Goal: Task Accomplishment & Management: Use online tool/utility

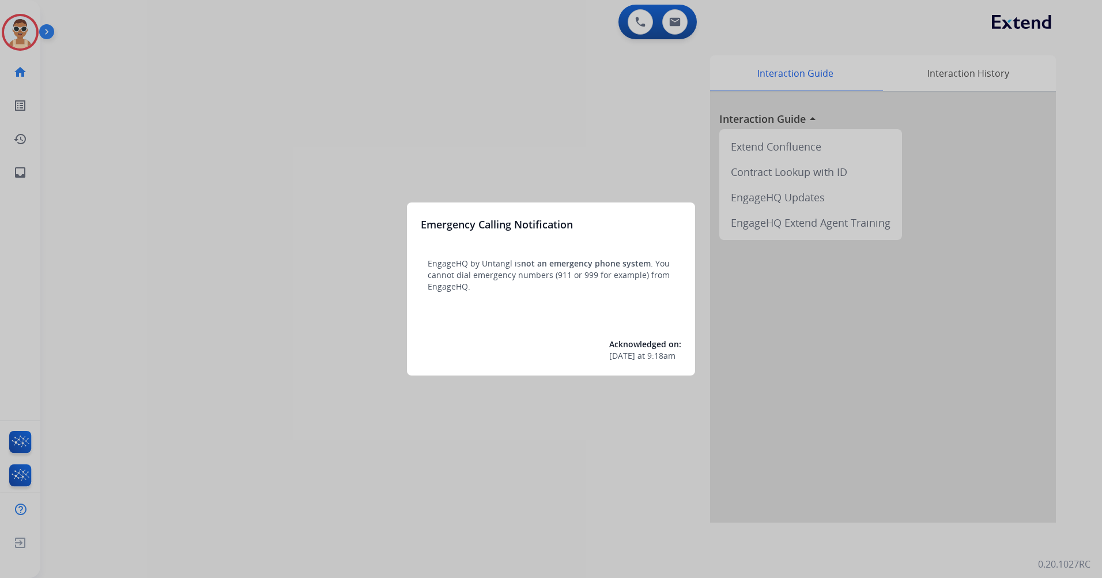
click at [216, 235] on div at bounding box center [551, 289] width 1102 height 578
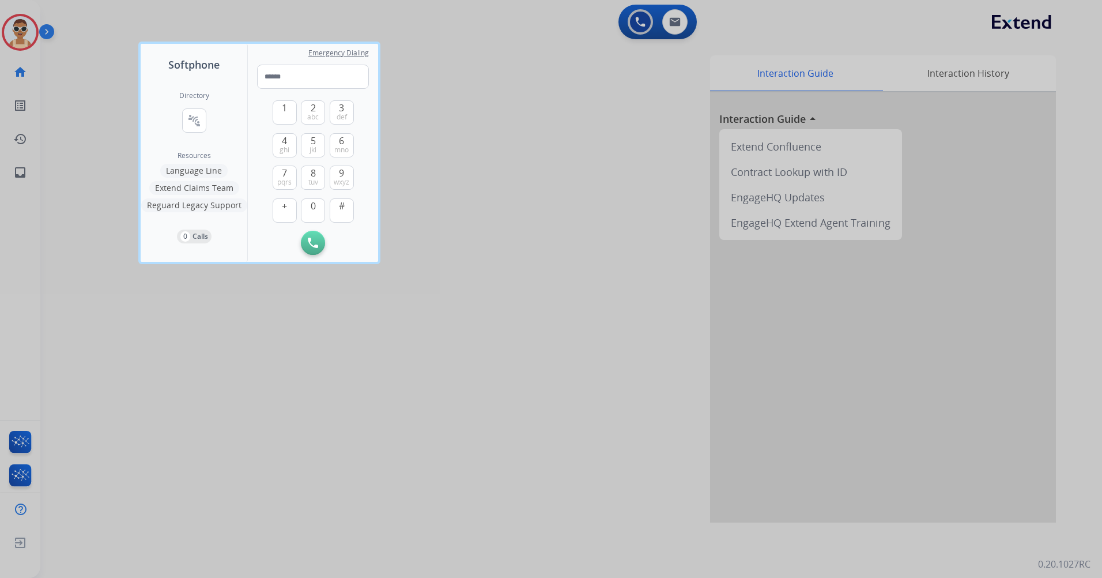
drag, startPoint x: 239, startPoint y: 449, endPoint x: 6, endPoint y: 311, distance: 270.9
click at [240, 446] on div at bounding box center [551, 289] width 1102 height 578
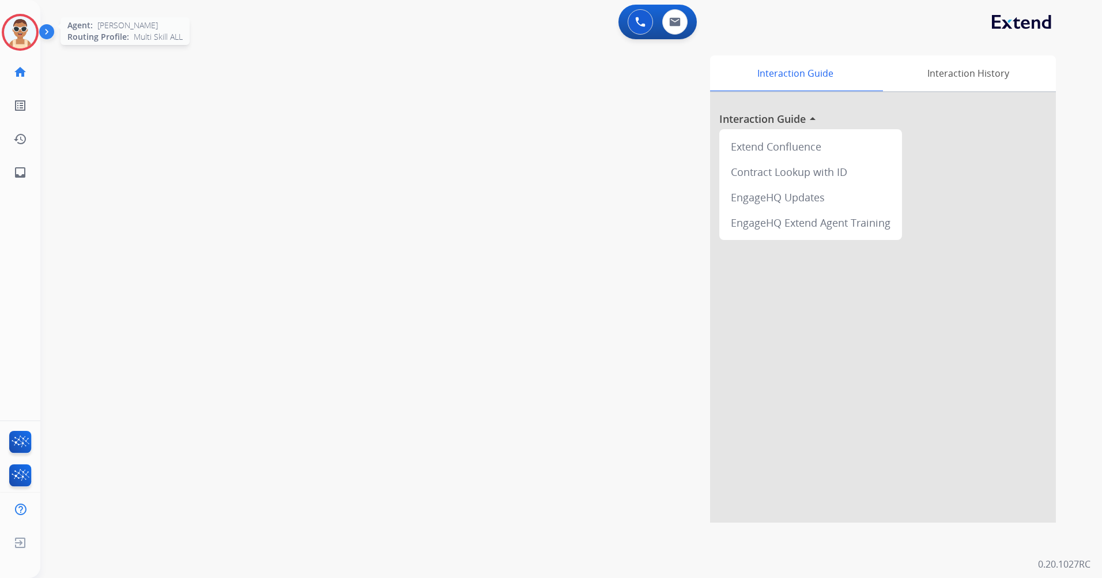
click at [6, 40] on div at bounding box center [20, 32] width 37 height 37
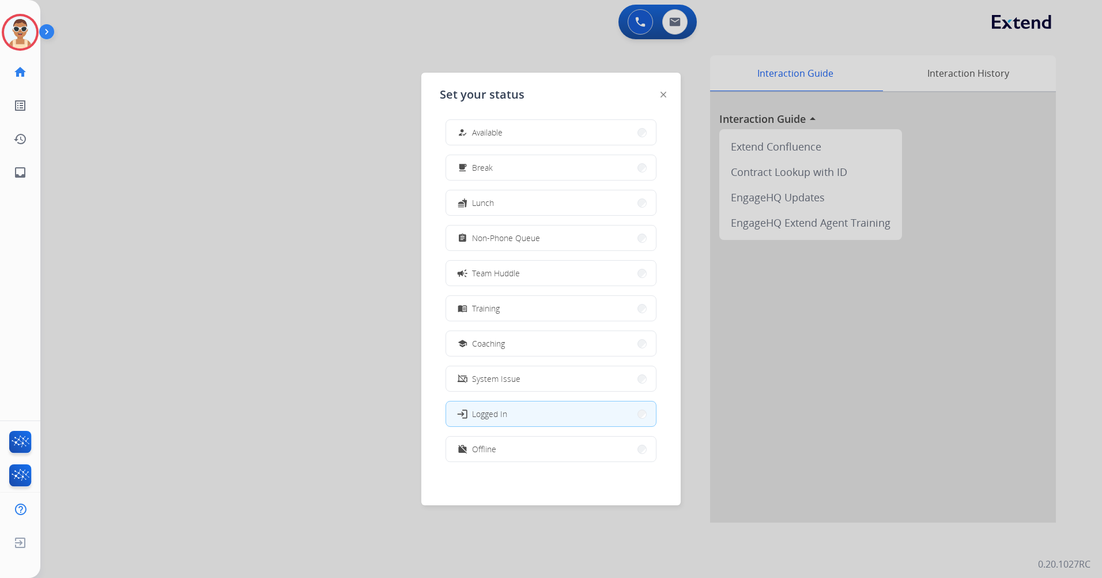
scroll to position [3, 0]
click at [547, 449] on button "work_off Offline" at bounding box center [551, 448] width 210 height 25
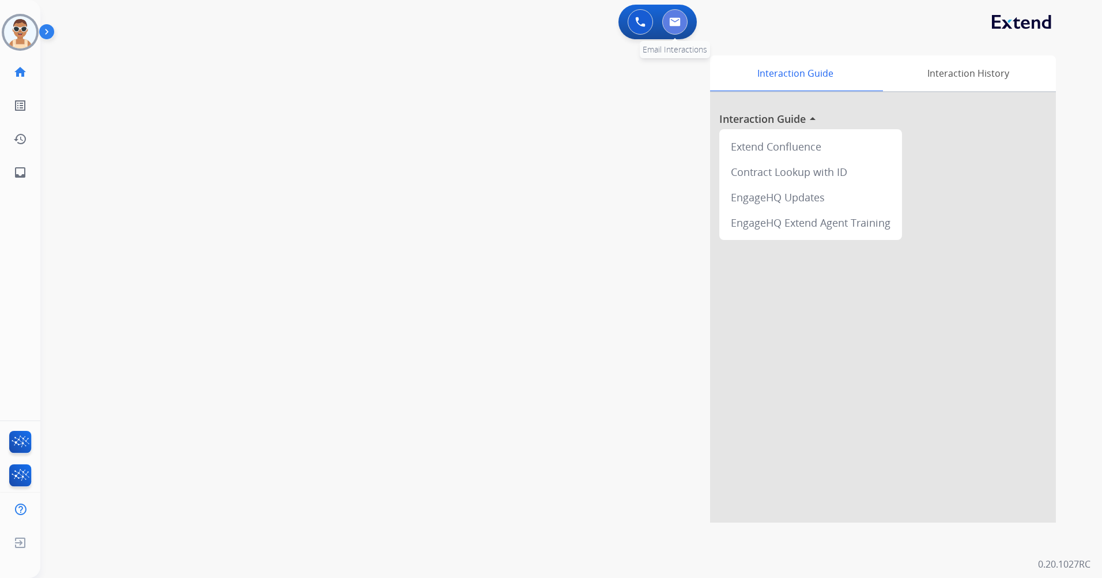
click at [673, 13] on button at bounding box center [675, 21] width 25 height 25
select select "**********"
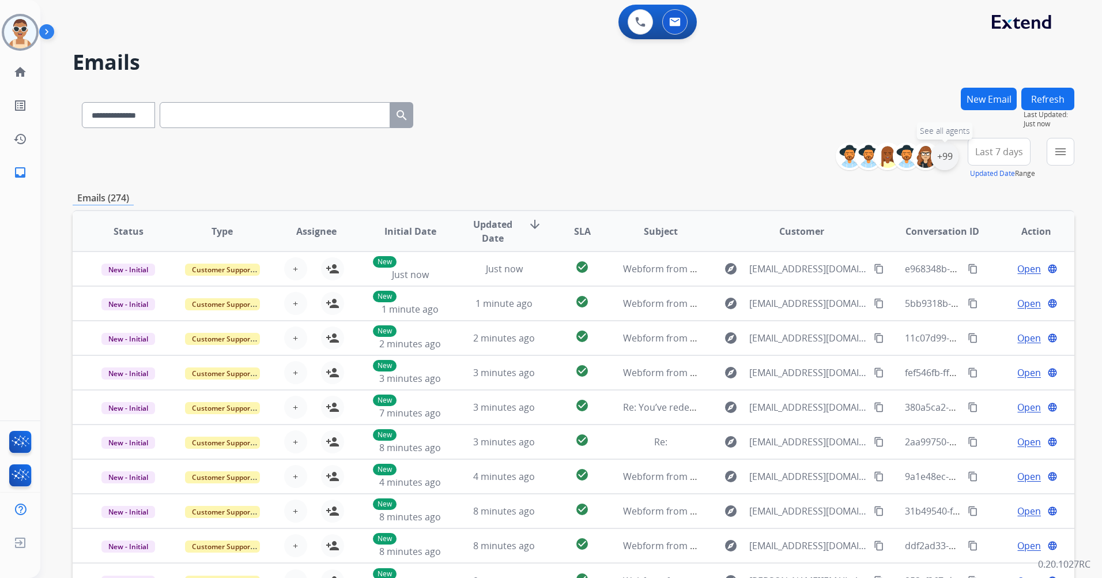
click at [949, 150] on div "+99" at bounding box center [945, 156] width 28 height 28
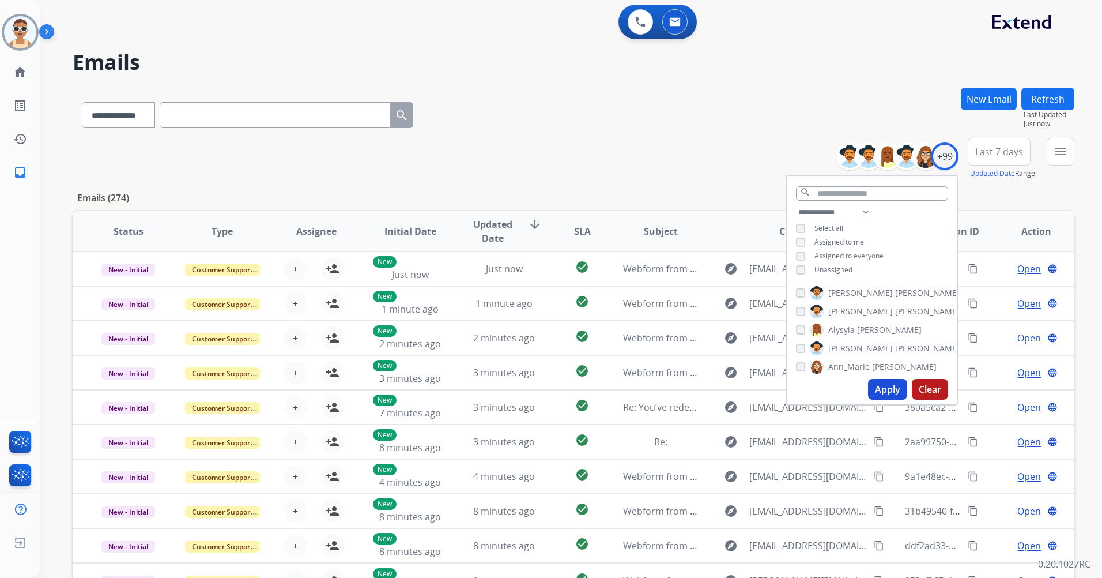
click at [847, 241] on span "Assigned to me" at bounding box center [840, 242] width 50 height 10
click at [837, 270] on span "Unassigned" at bounding box center [834, 270] width 38 height 10
click at [860, 213] on select "**********" at bounding box center [836, 212] width 80 height 14
select select "**********"
click at [796, 205] on select "**********" at bounding box center [836, 212] width 80 height 14
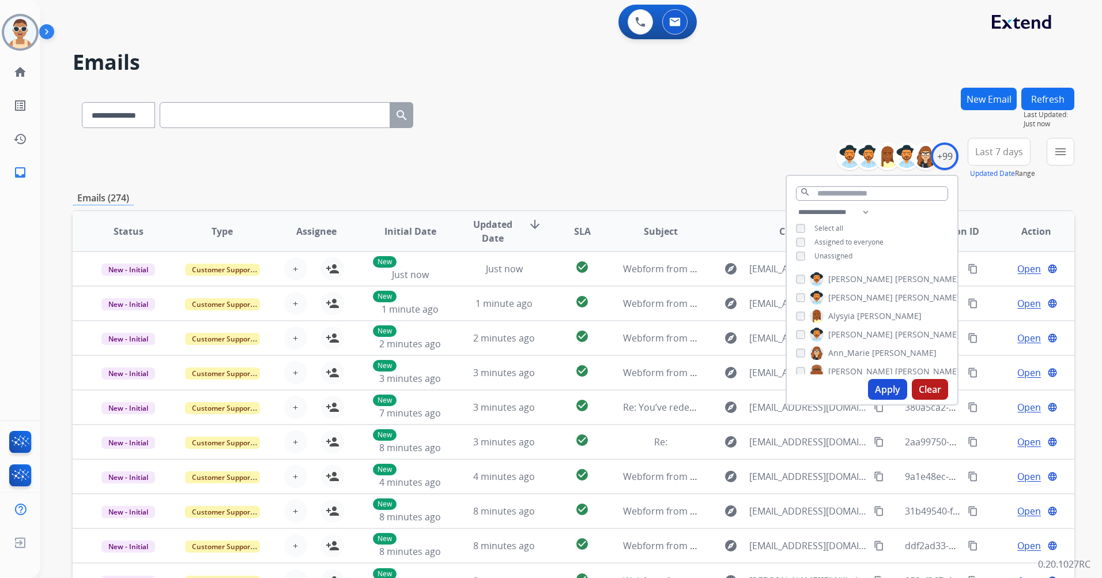
click at [866, 244] on span "Assigned to everyone" at bounding box center [849, 242] width 69 height 10
click at [894, 392] on button "Apply" at bounding box center [887, 389] width 39 height 21
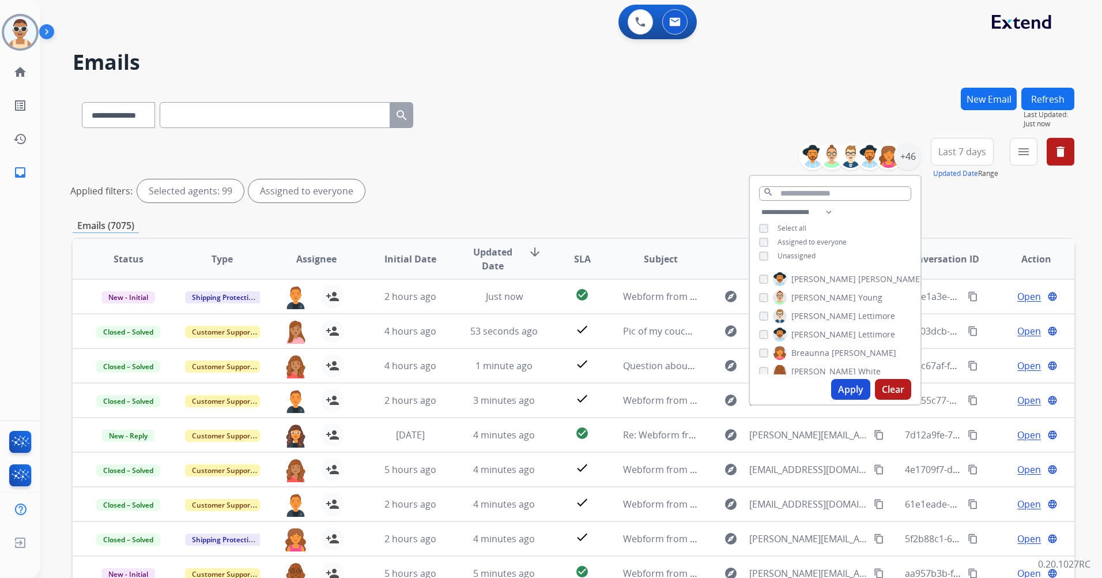
click at [846, 389] on button "Apply" at bounding box center [850, 389] width 39 height 21
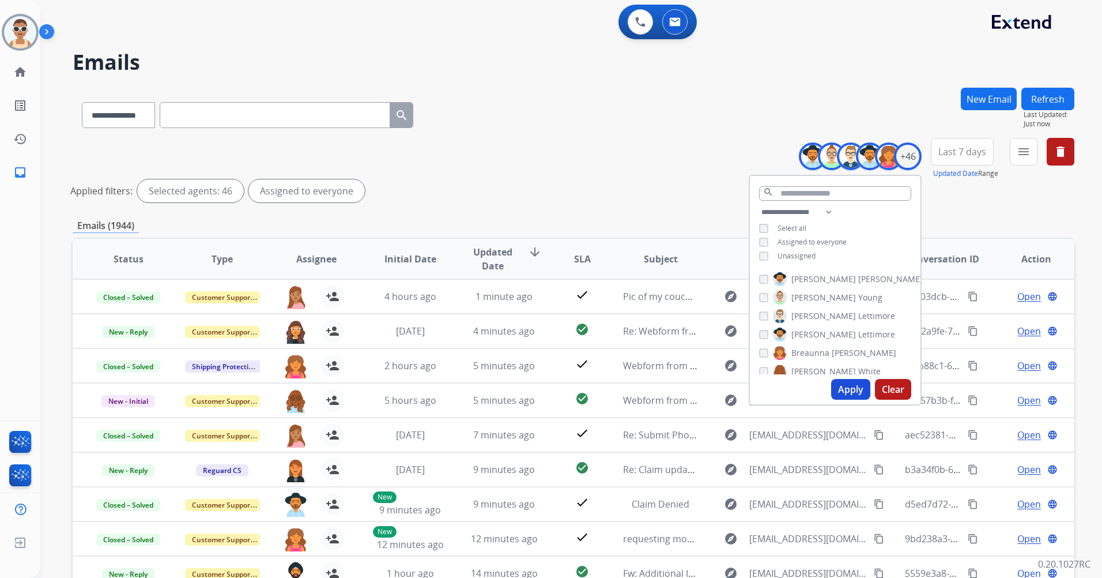
click at [957, 149] on span "Last 7 days" at bounding box center [963, 151] width 48 height 5
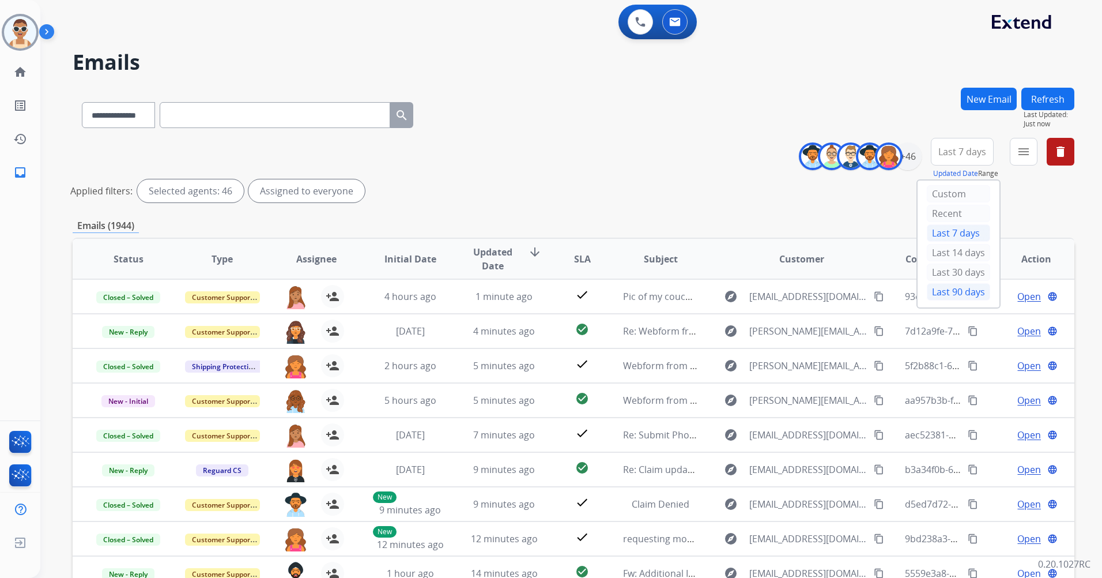
click at [936, 288] on div "Last 90 days" at bounding box center [958, 291] width 63 height 17
click at [1015, 151] on button "menu Filters" at bounding box center [1024, 152] width 28 height 28
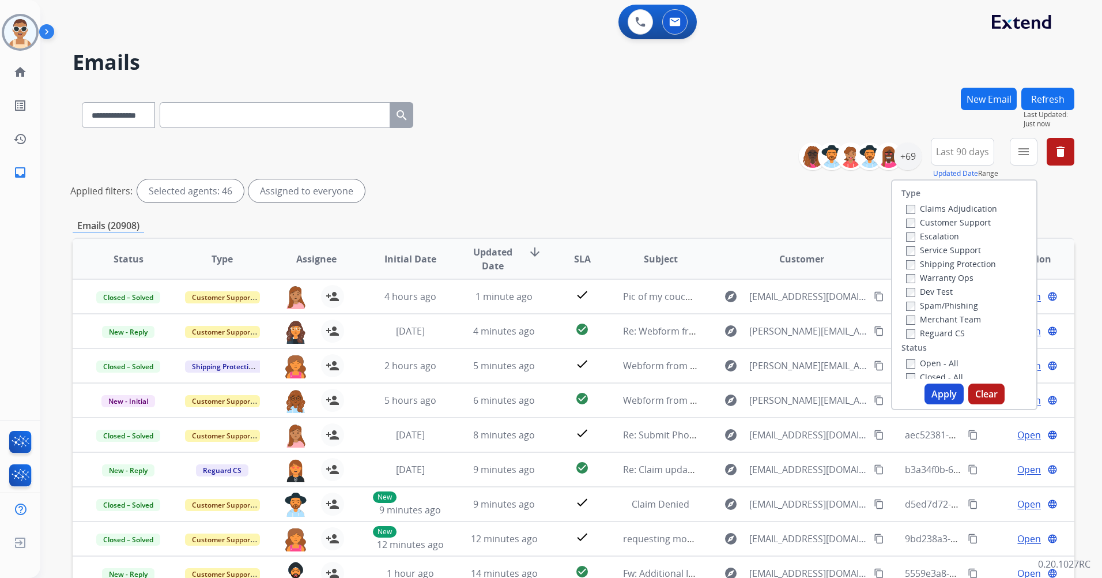
click at [964, 221] on label "Customer Support" at bounding box center [948, 222] width 85 height 11
click at [978, 269] on label "Shipping Protection" at bounding box center [951, 263] width 90 height 11
click at [949, 329] on label "Reguard CS" at bounding box center [935, 333] width 59 height 11
click at [940, 361] on label "Open - All" at bounding box center [932, 362] width 52 height 11
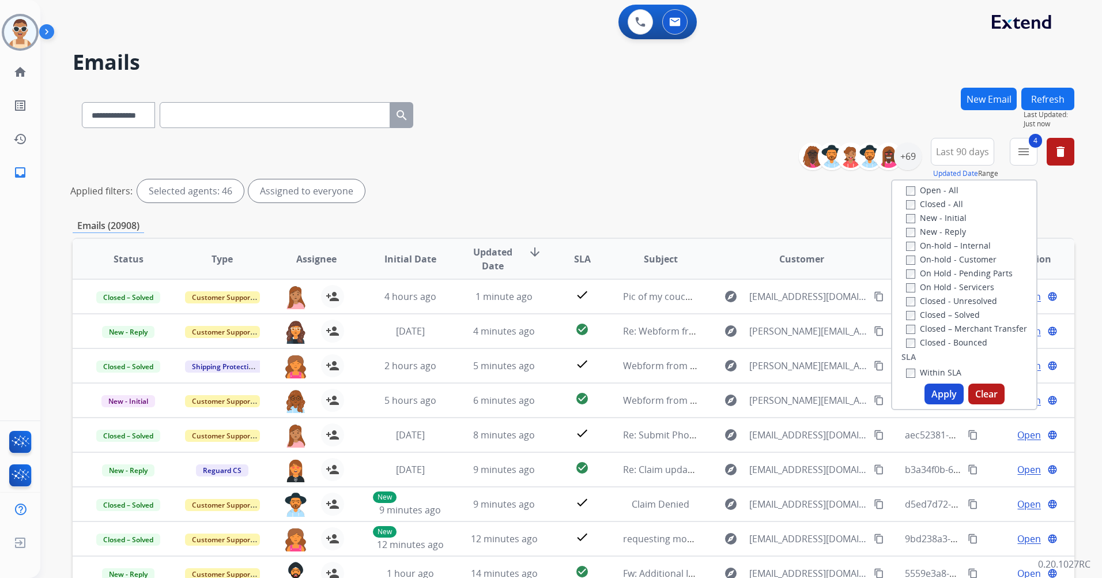
click at [941, 393] on button "Apply" at bounding box center [944, 393] width 39 height 21
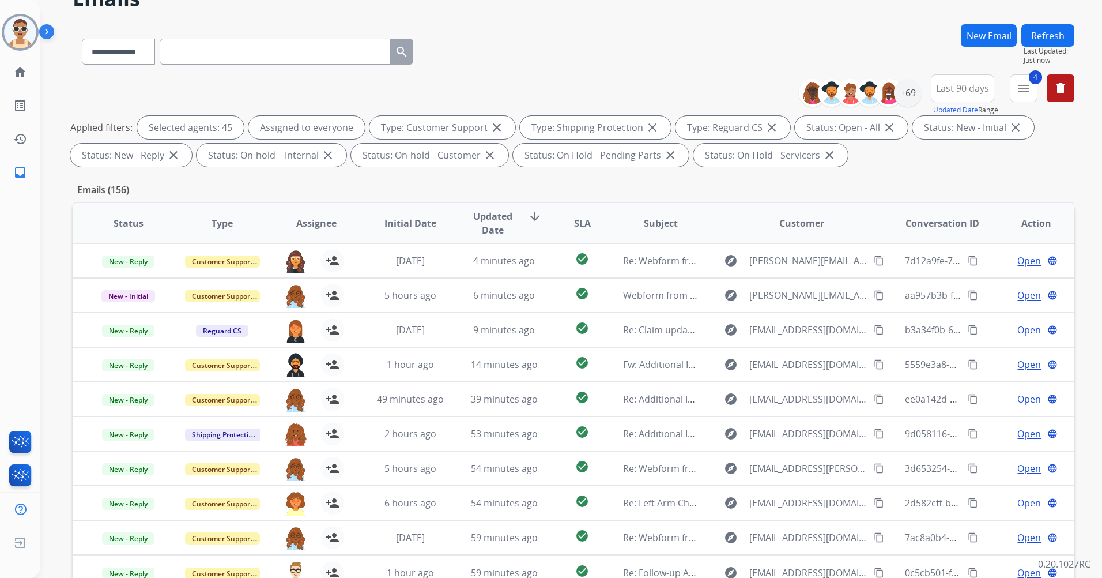
scroll to position [134, 0]
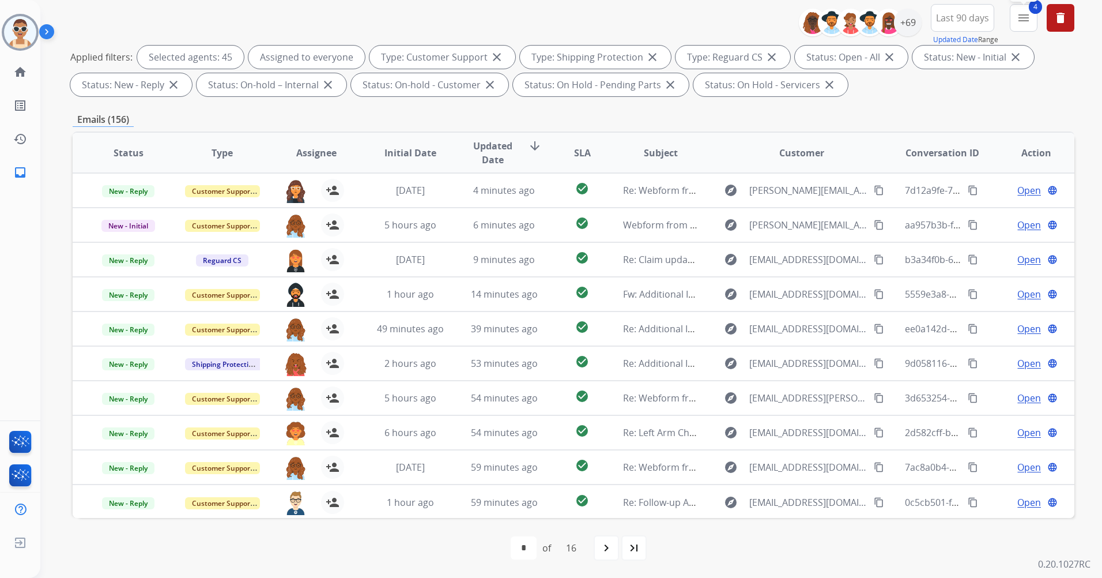
click at [1022, 20] on mat-icon "menu" at bounding box center [1024, 18] width 14 height 14
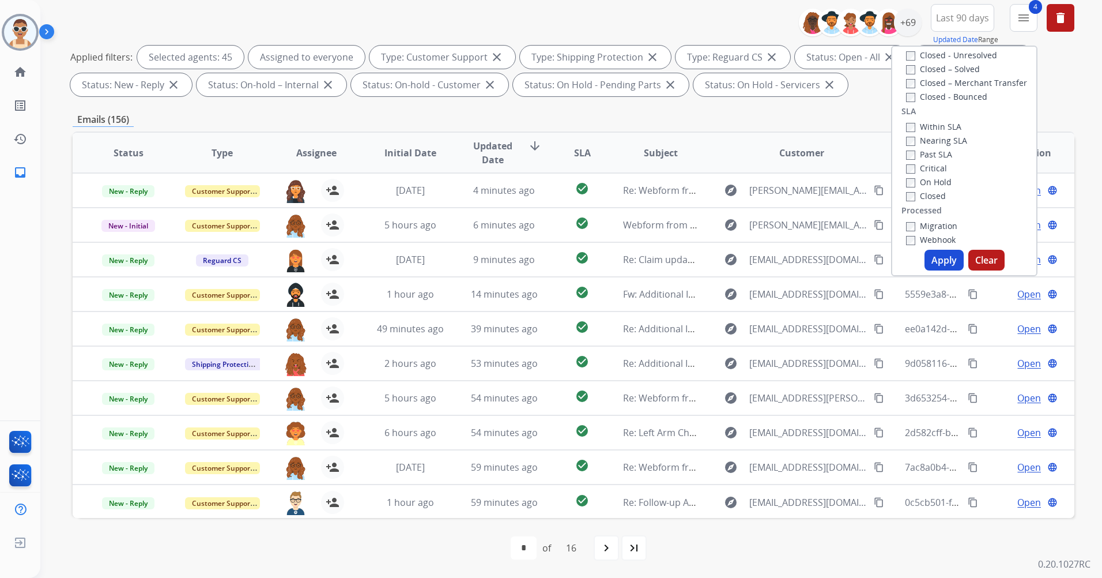
scroll to position [288, 0]
click at [938, 149] on label "Past SLA" at bounding box center [929, 150] width 46 height 11
click at [938, 162] on label "Critical" at bounding box center [926, 164] width 41 height 11
click at [942, 264] on button "Apply" at bounding box center [944, 260] width 39 height 21
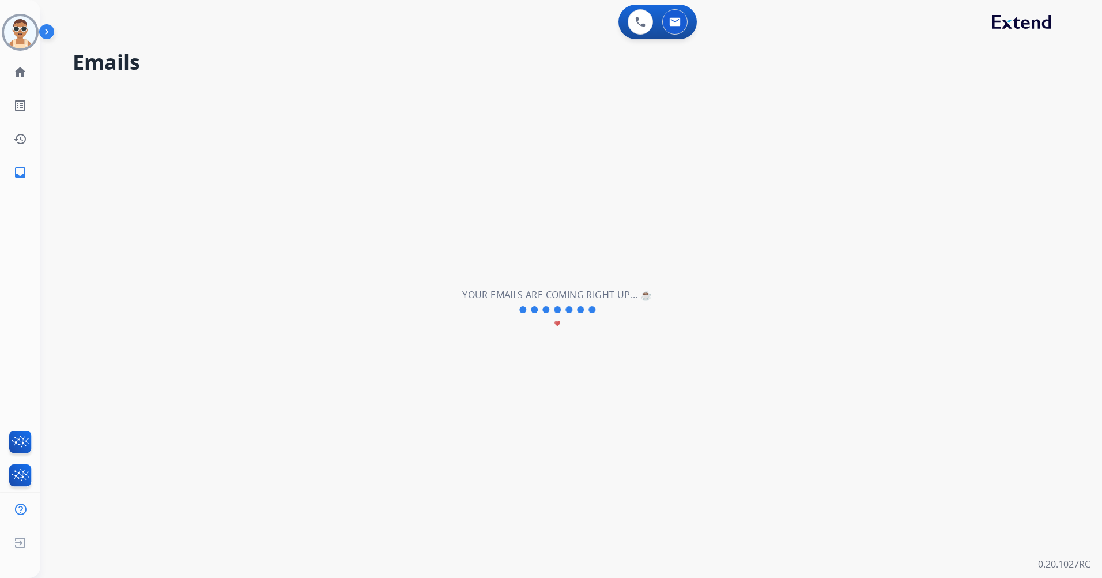
scroll to position [0, 0]
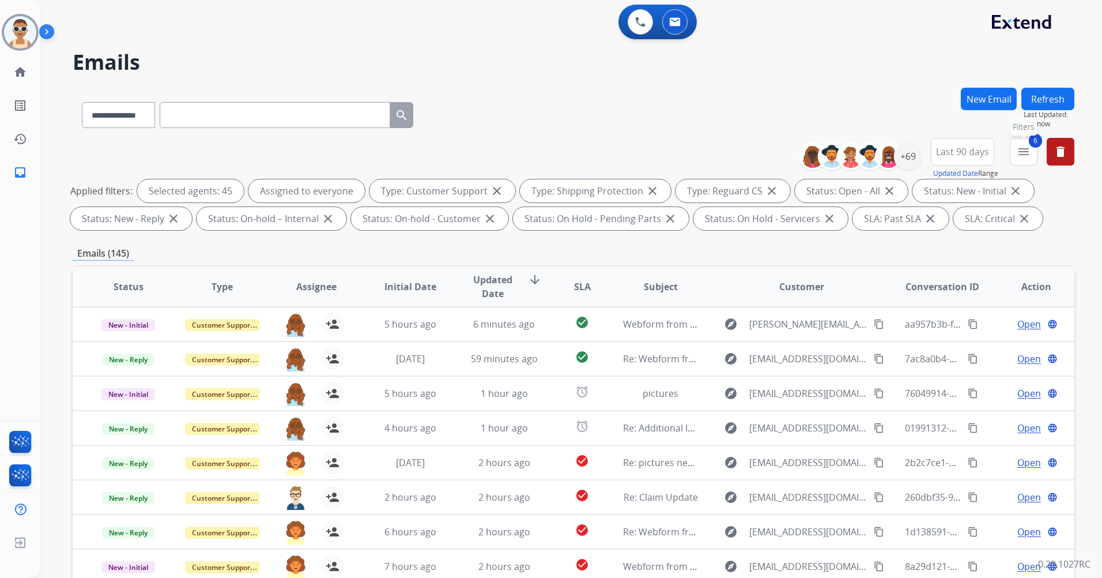
click at [1025, 153] on mat-icon "menu" at bounding box center [1024, 152] width 14 height 14
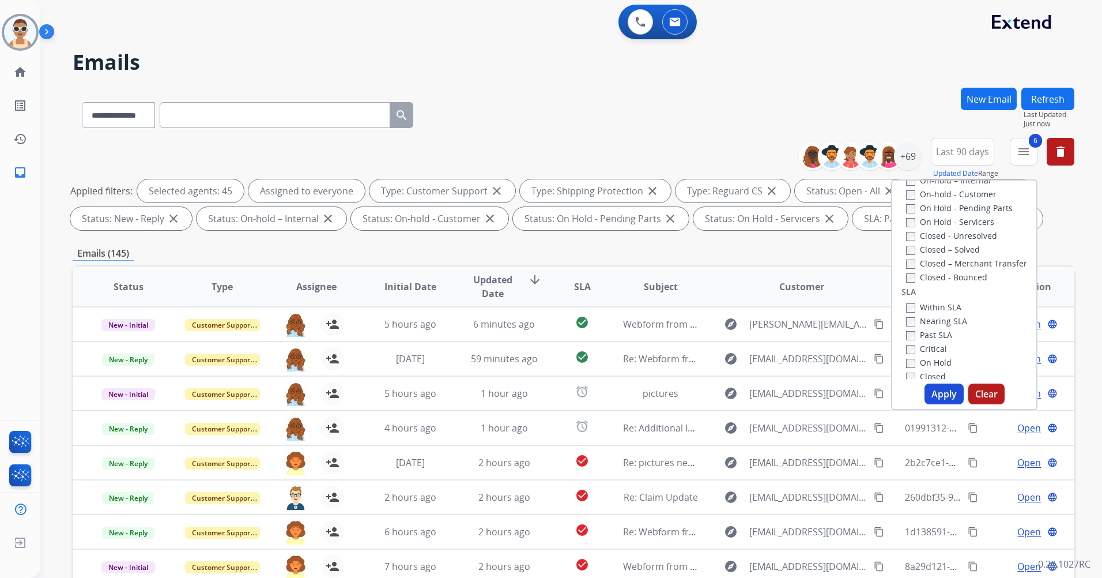
scroll to position [173, 0]
click at [908, 191] on label "Open - All" at bounding box center [932, 190] width 52 height 11
click at [908, 231] on label "New - Reply" at bounding box center [936, 231] width 60 height 11
click at [938, 399] on button "Apply" at bounding box center [944, 393] width 39 height 21
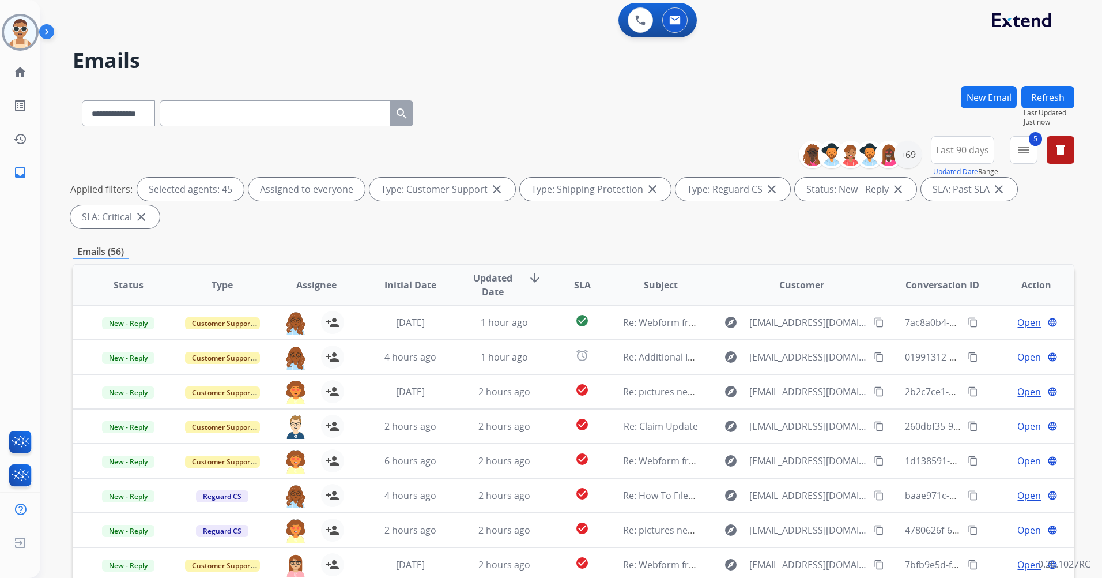
scroll to position [0, 0]
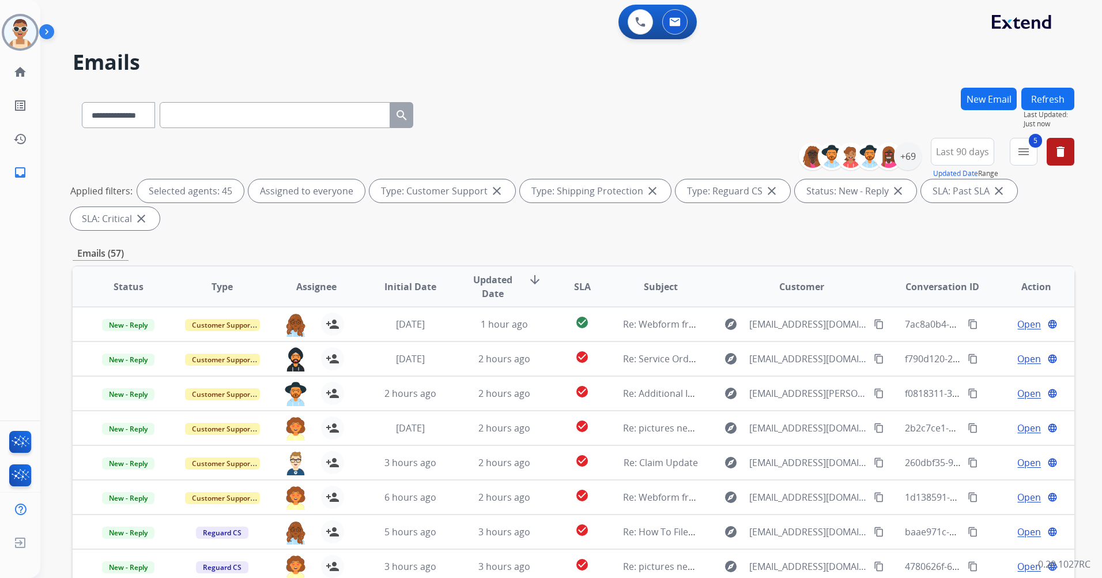
drag, startPoint x: 1033, startPoint y: 100, endPoint x: 891, endPoint y: 164, distance: 155.1
click at [1034, 100] on button "Refresh" at bounding box center [1048, 99] width 53 height 22
click at [1033, 159] on button "5 menu Filters" at bounding box center [1024, 152] width 28 height 28
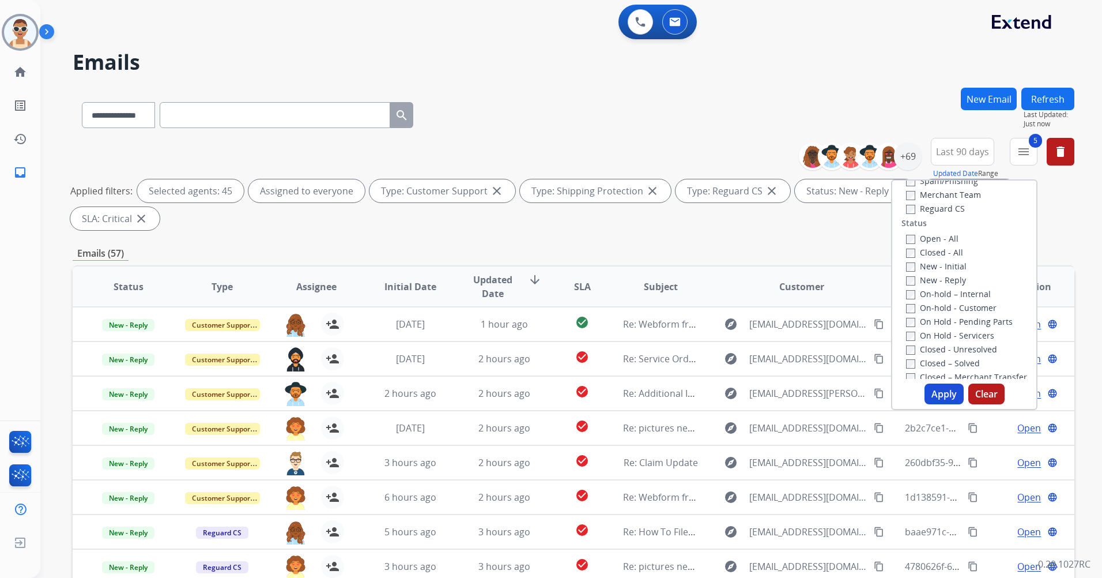
scroll to position [58, 0]
click at [929, 302] on label "Open - All" at bounding box center [932, 305] width 52 height 11
click at [935, 340] on label "Past SLA" at bounding box center [929, 342] width 46 height 11
click at [929, 351] on label "Critical" at bounding box center [926, 356] width 41 height 11
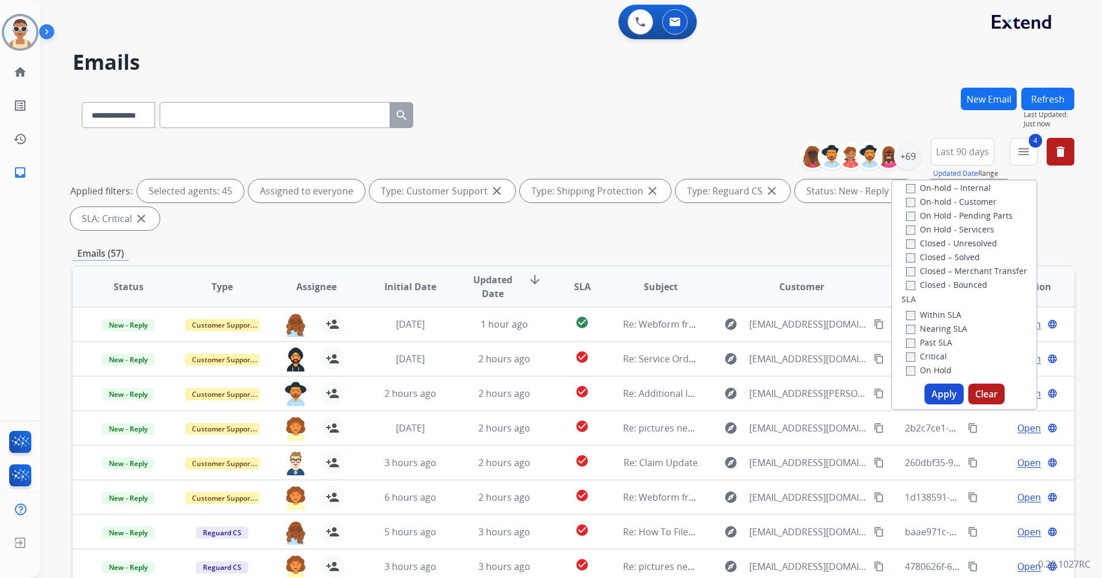
click at [948, 394] on button "Apply" at bounding box center [944, 393] width 39 height 21
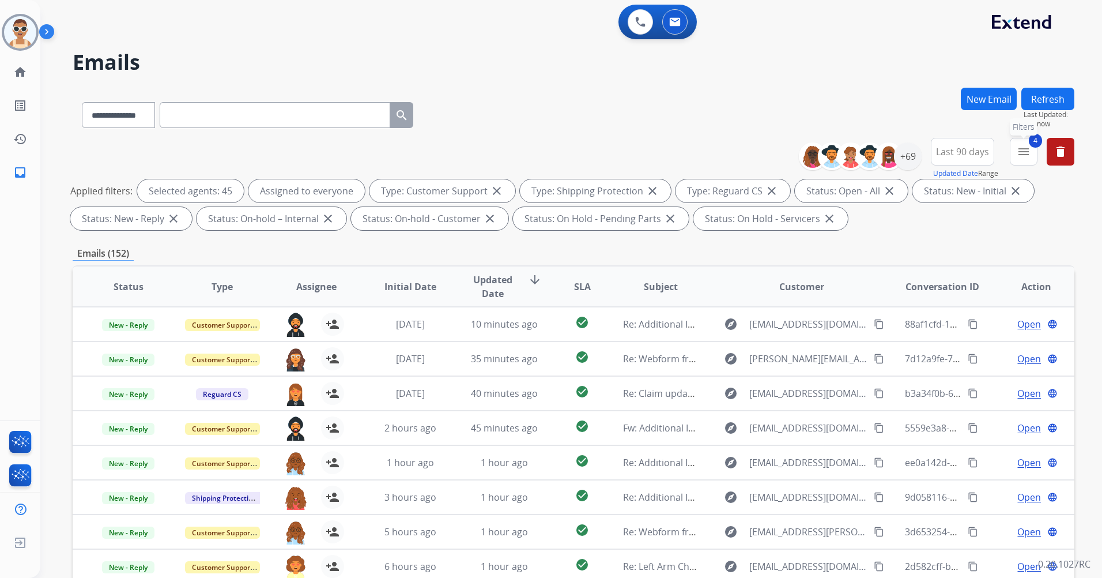
click at [1033, 154] on button "4 menu Filters" at bounding box center [1024, 152] width 28 height 28
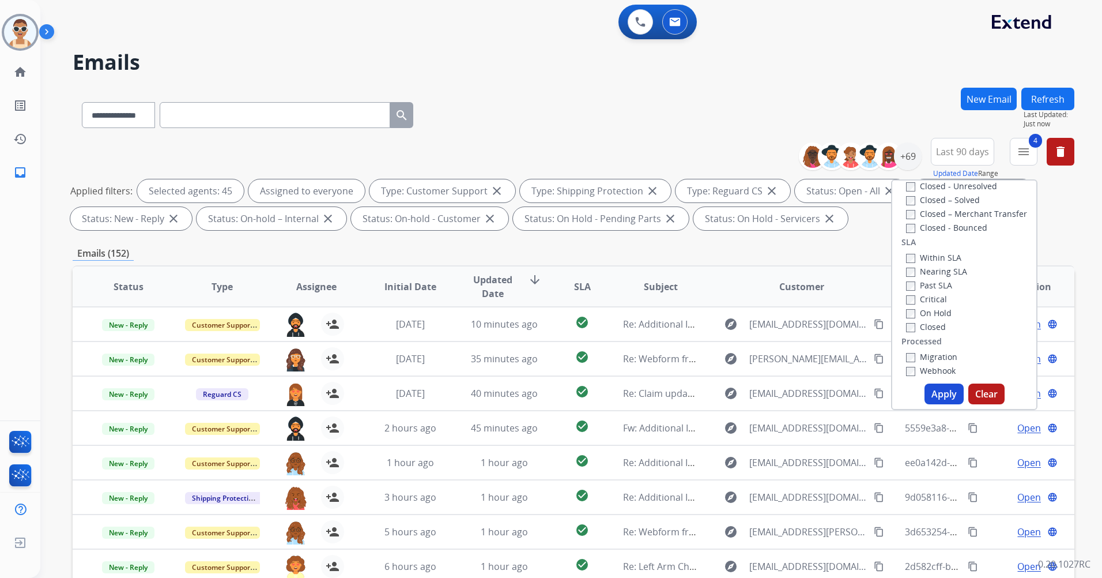
scroll to position [288, 0]
click at [932, 286] on label "Past SLA" at bounding box center [929, 284] width 46 height 11
click at [927, 296] on label "Critical" at bounding box center [926, 298] width 41 height 11
click at [944, 387] on button "Apply" at bounding box center [944, 393] width 39 height 21
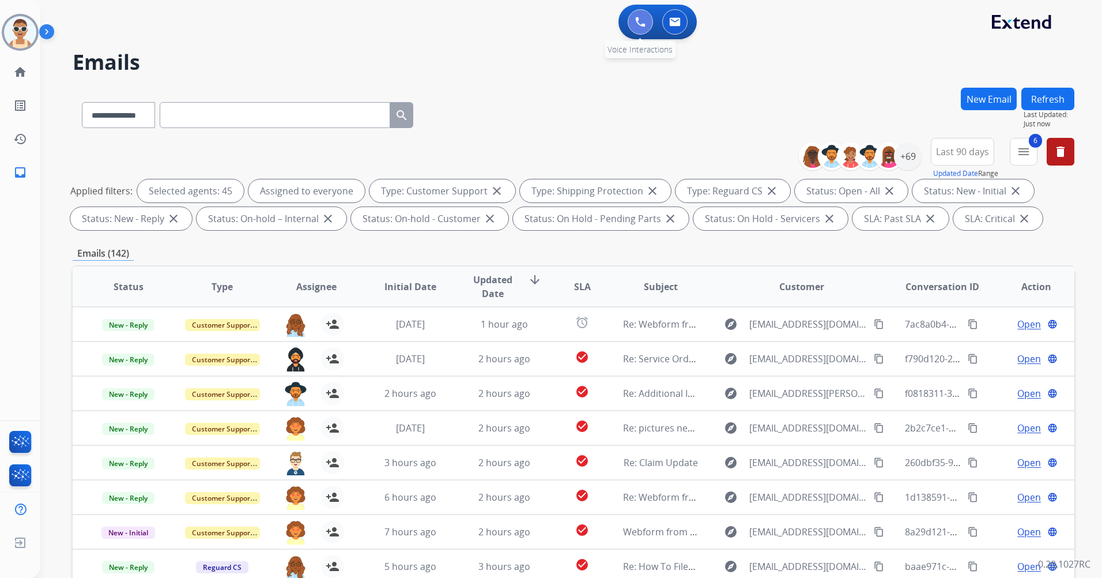
click at [648, 13] on button at bounding box center [640, 21] width 25 height 25
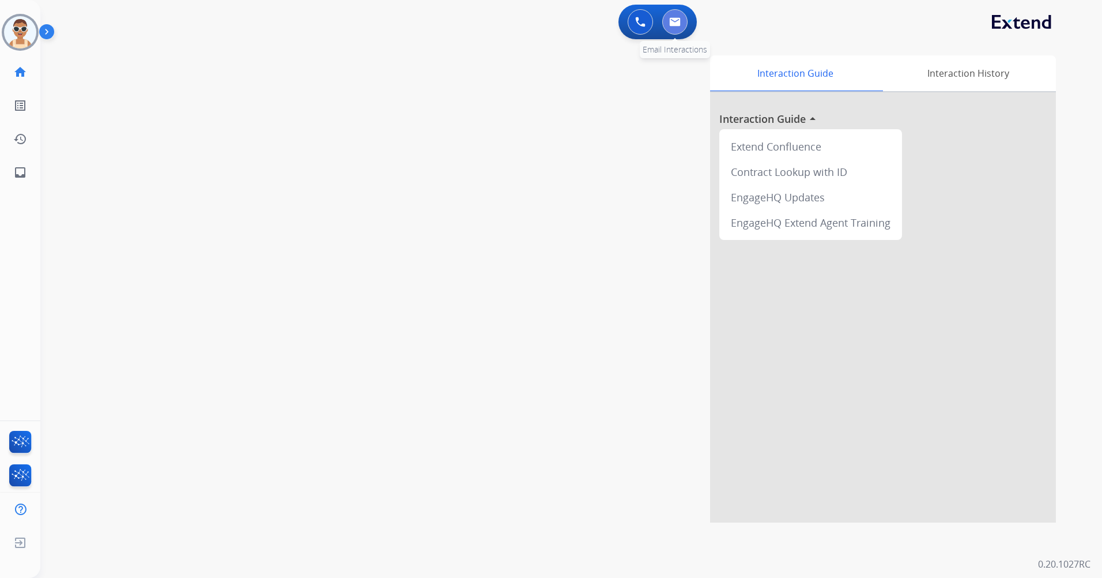
click at [672, 20] on img at bounding box center [675, 21] width 12 height 9
select select "**********"
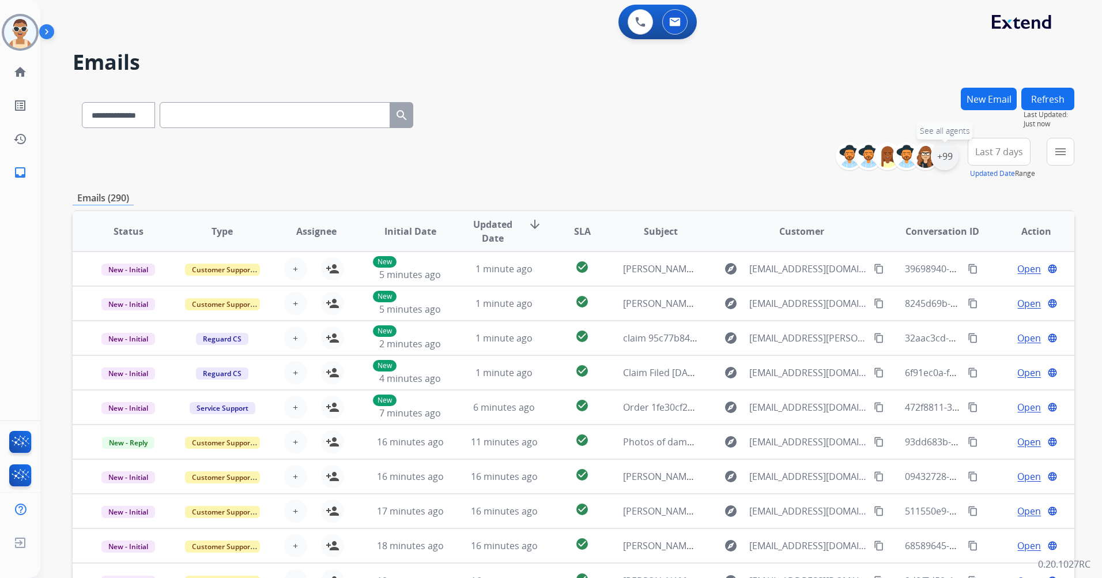
click at [948, 156] on div "+99" at bounding box center [945, 156] width 28 height 28
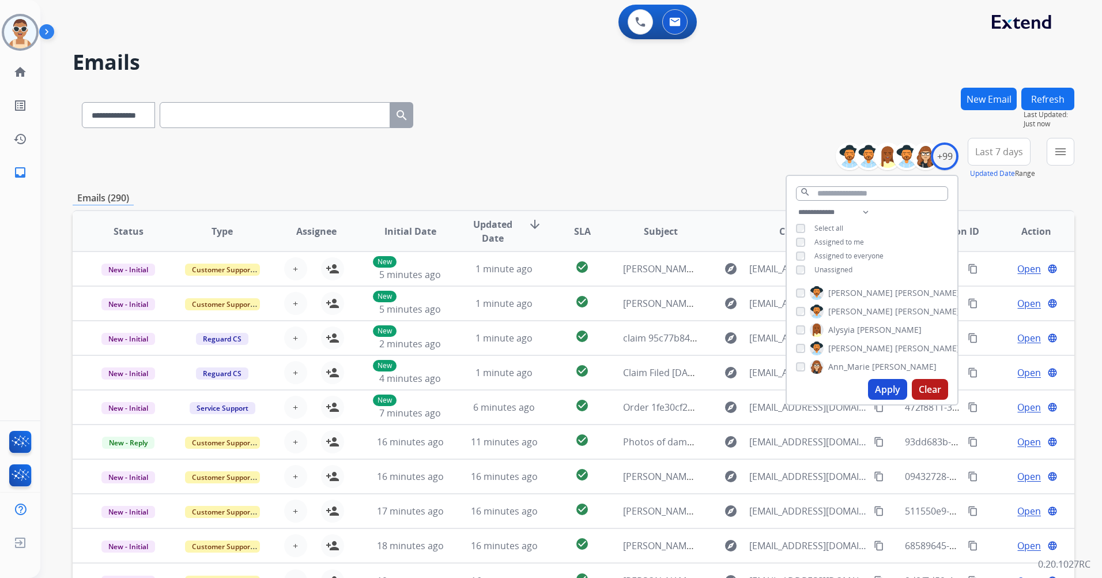
click at [839, 242] on span "Assigned to me" at bounding box center [840, 242] width 50 height 10
click at [881, 391] on button "Apply" at bounding box center [887, 389] width 39 height 21
click at [996, 154] on span "Last 7 days" at bounding box center [1000, 151] width 48 height 5
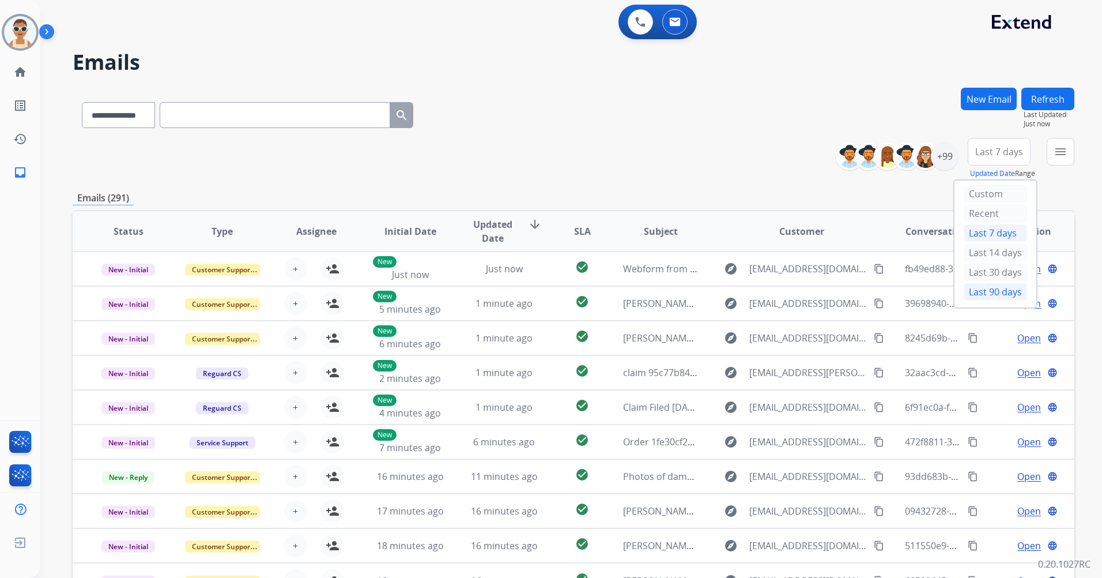
click at [981, 296] on div "Last 90 days" at bounding box center [995, 291] width 63 height 17
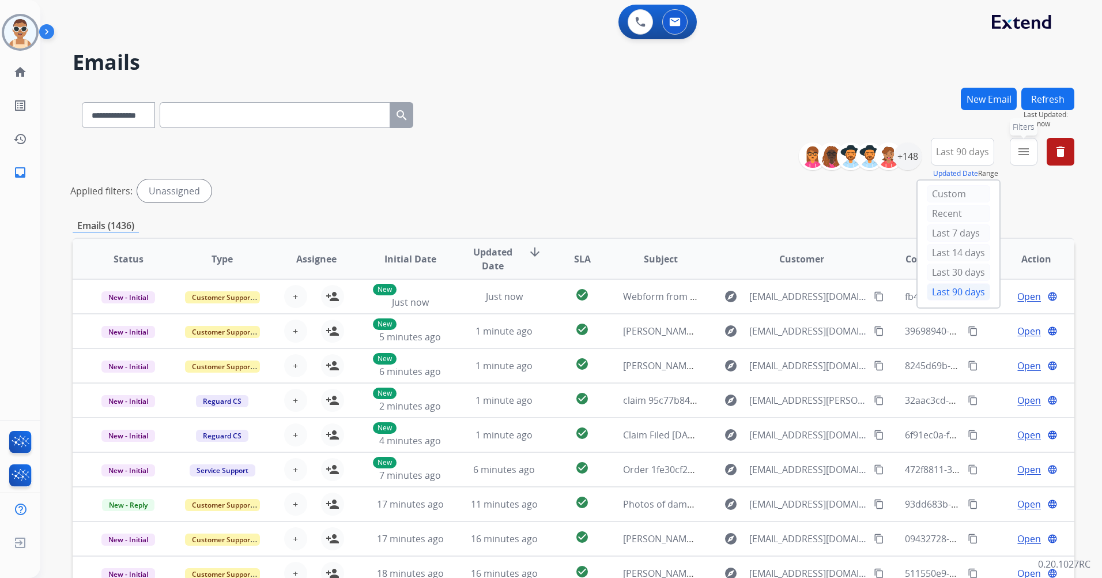
click at [1028, 156] on mat-icon "menu" at bounding box center [1024, 152] width 14 height 14
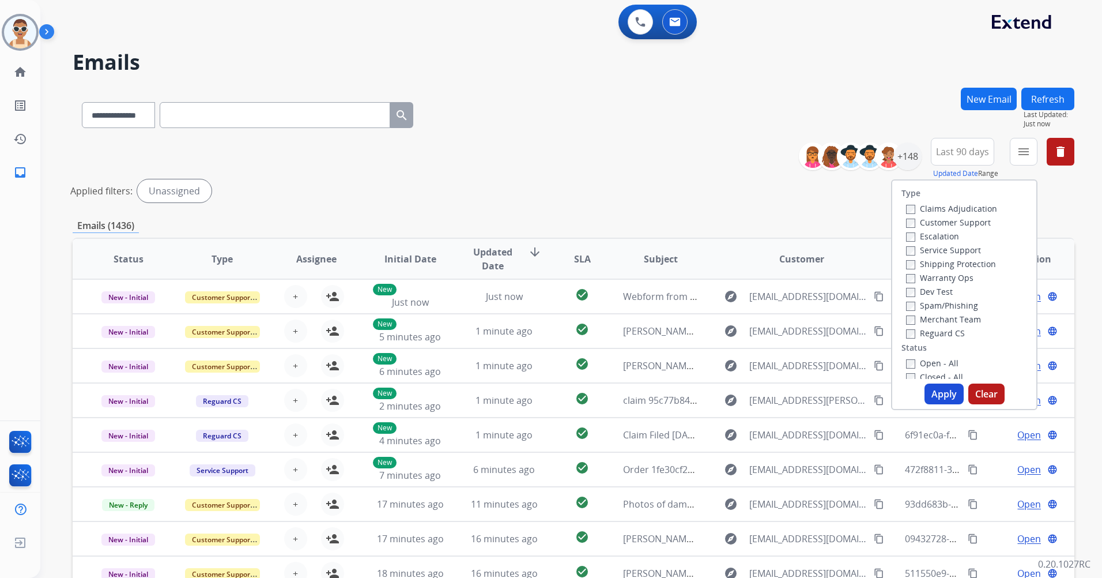
click at [973, 222] on label "Customer Support" at bounding box center [948, 222] width 85 height 11
click at [966, 269] on label "Shipping Protection" at bounding box center [951, 263] width 90 height 11
click at [950, 329] on label "Reguard CS" at bounding box center [935, 333] width 59 height 11
click at [943, 363] on label "Open - All" at bounding box center [932, 362] width 52 height 11
click at [943, 392] on button "Apply" at bounding box center [944, 393] width 39 height 21
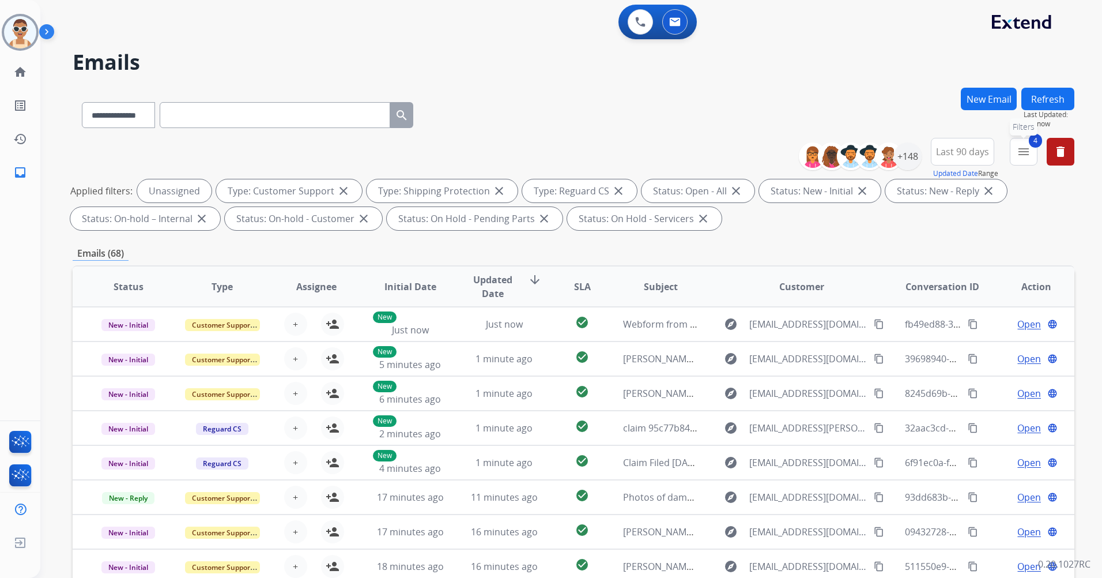
click at [1013, 150] on button "4 menu Filters" at bounding box center [1024, 152] width 28 height 28
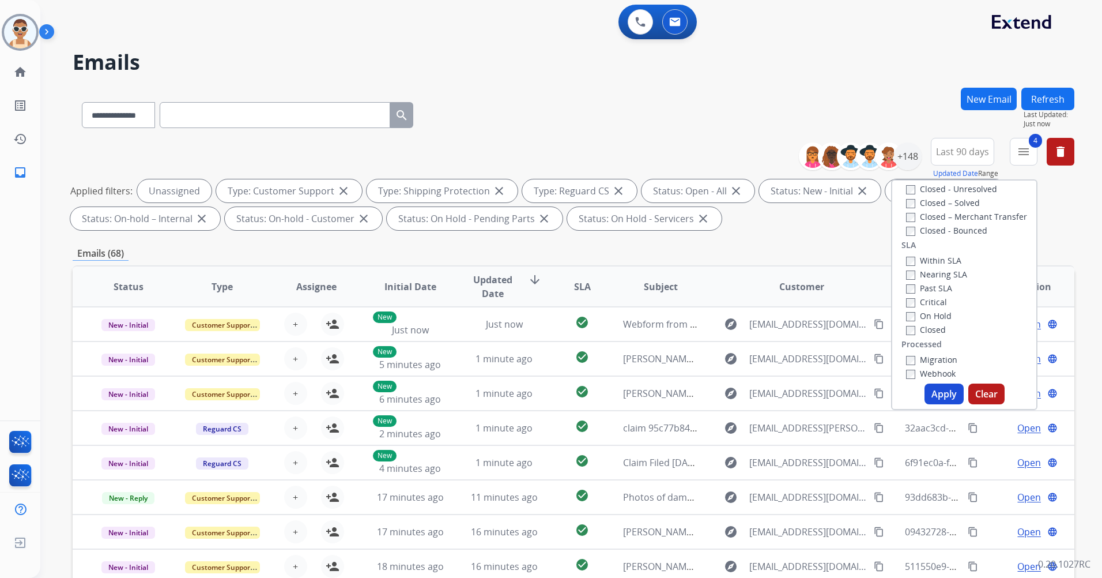
scroll to position [288, 0]
click at [931, 287] on label "Past SLA" at bounding box center [929, 284] width 46 height 11
click at [929, 305] on div "On Hold" at bounding box center [936, 312] width 61 height 14
click at [929, 298] on label "Critical" at bounding box center [926, 298] width 41 height 11
click at [932, 393] on button "Apply" at bounding box center [944, 393] width 39 height 21
